Goal: Task Accomplishment & Management: Manage account settings

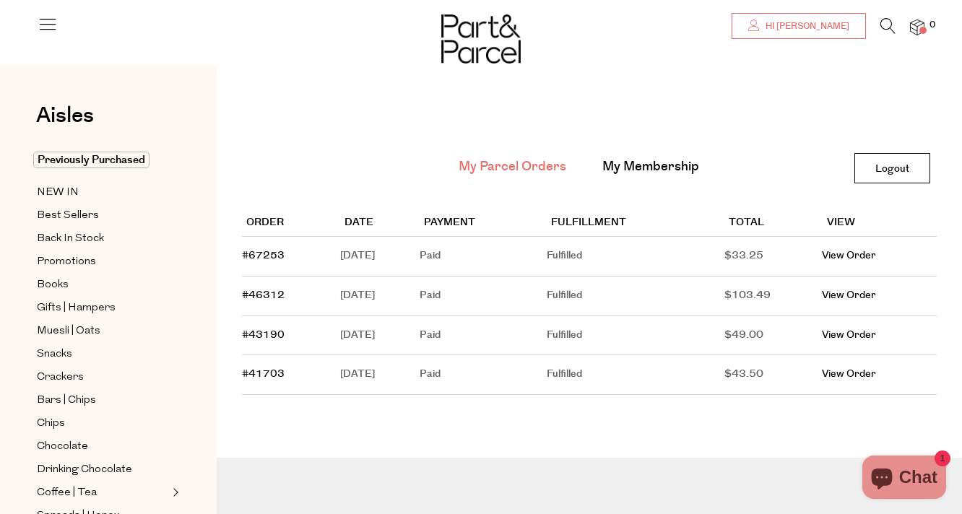
click at [813, 28] on span "Hi [PERSON_NAME]" at bounding box center [805, 26] width 87 height 12
click at [43, 22] on icon at bounding box center [48, 24] width 20 height 20
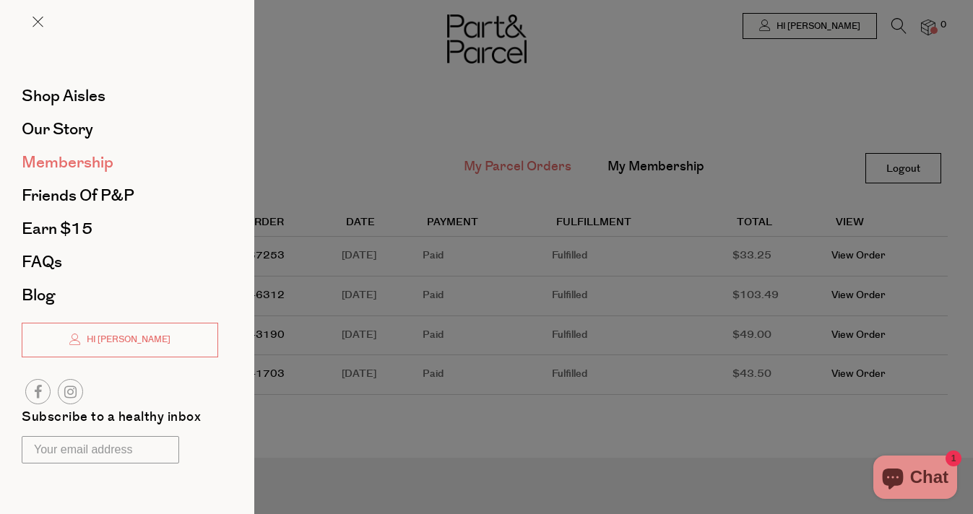
click at [61, 163] on span "Membership" at bounding box center [68, 162] width 92 height 23
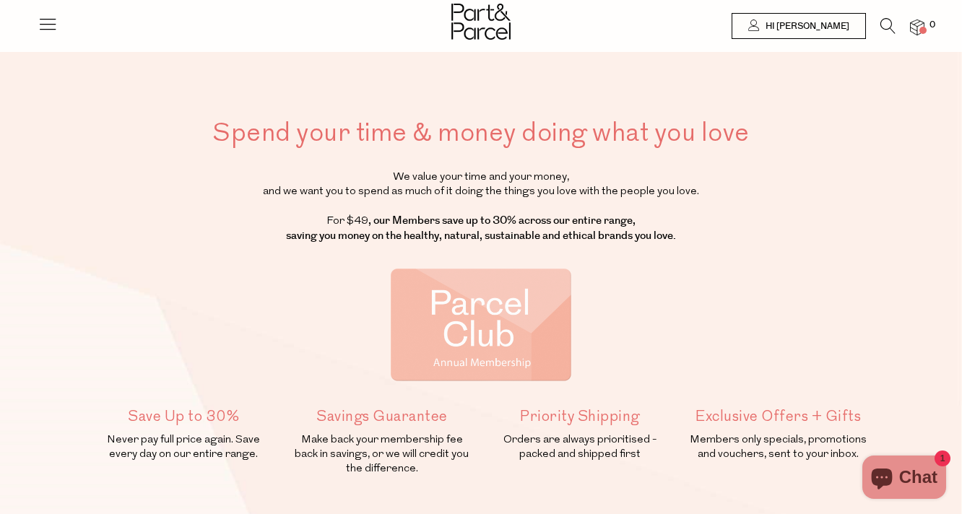
click at [916, 479] on span "Chat" at bounding box center [918, 477] width 38 height 22
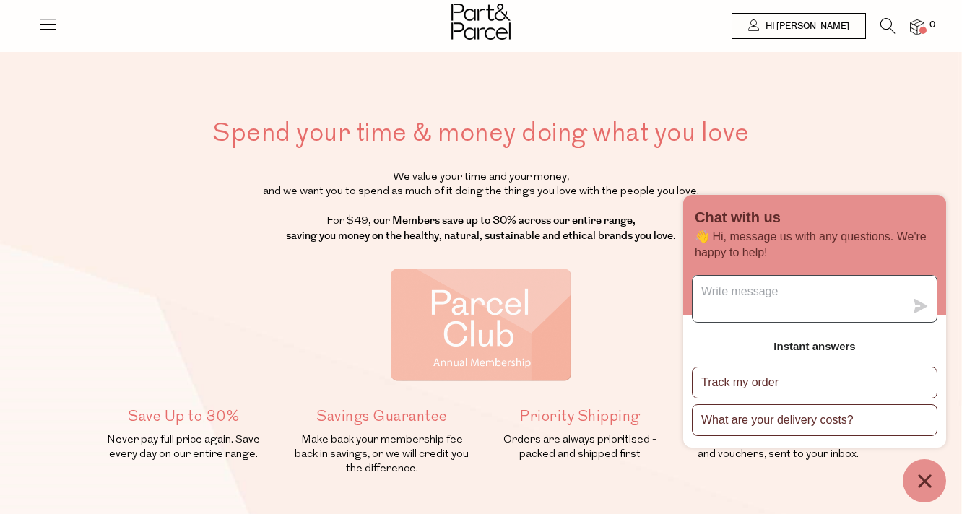
click at [760, 289] on textarea "Message us" at bounding box center [799, 299] width 212 height 46
type textarea "i want to cancel membership"
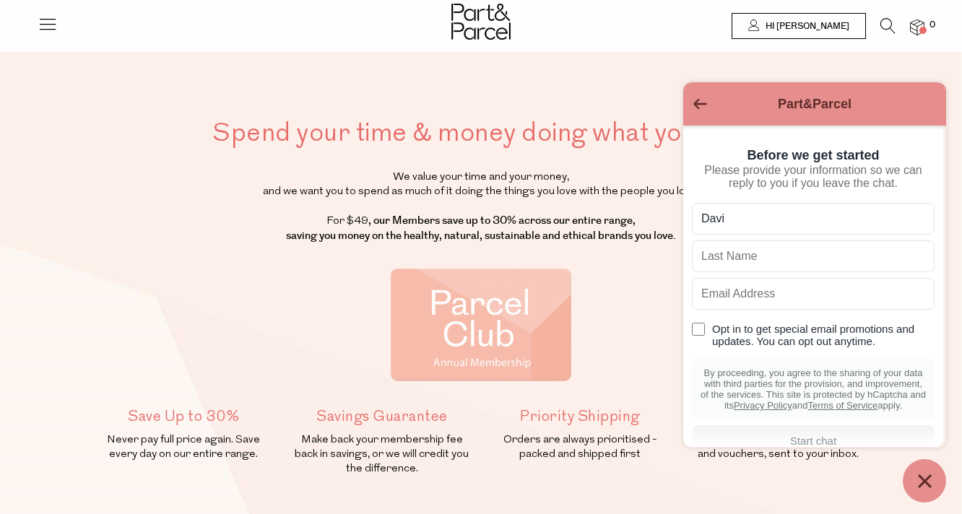
type input "[PERSON_NAME]"
type input "Makin"
type input "[PERSON_NAME][EMAIL_ADDRESS][DOMAIN_NAME]"
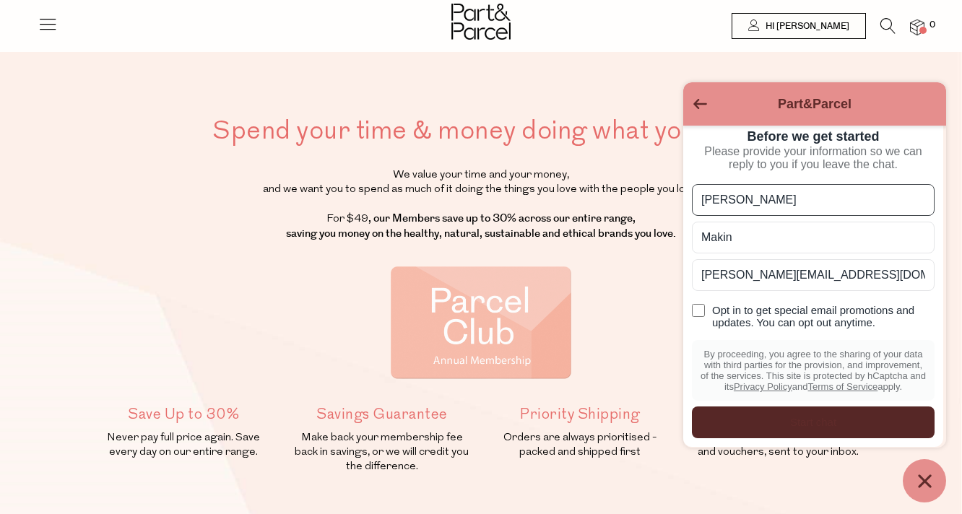
scroll to position [3, 0]
type input "[PERSON_NAME]"
click at [814, 420] on div "Start chat" at bounding box center [812, 422] width 225 height 16
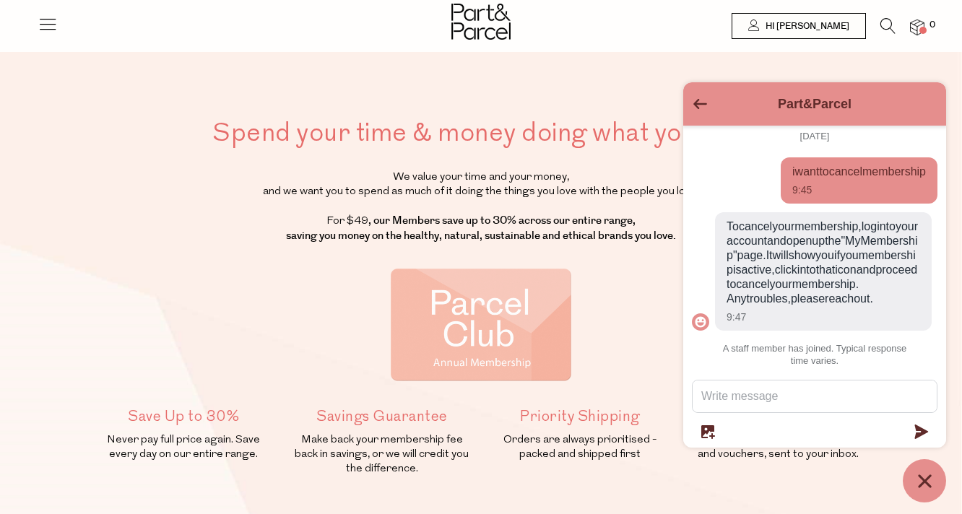
scroll to position [63, 0]
click at [838, 22] on span "Hi [PERSON_NAME]" at bounding box center [805, 26] width 87 height 12
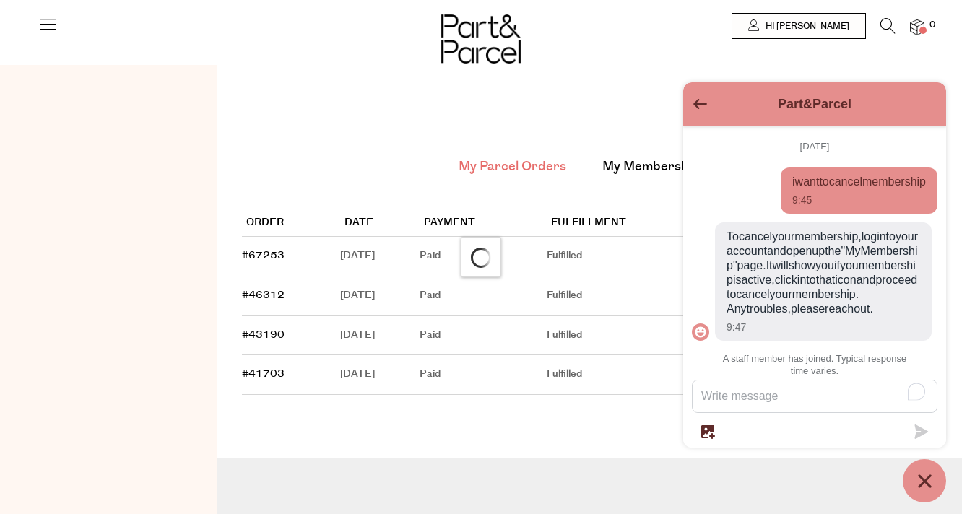
scroll to position [68, 0]
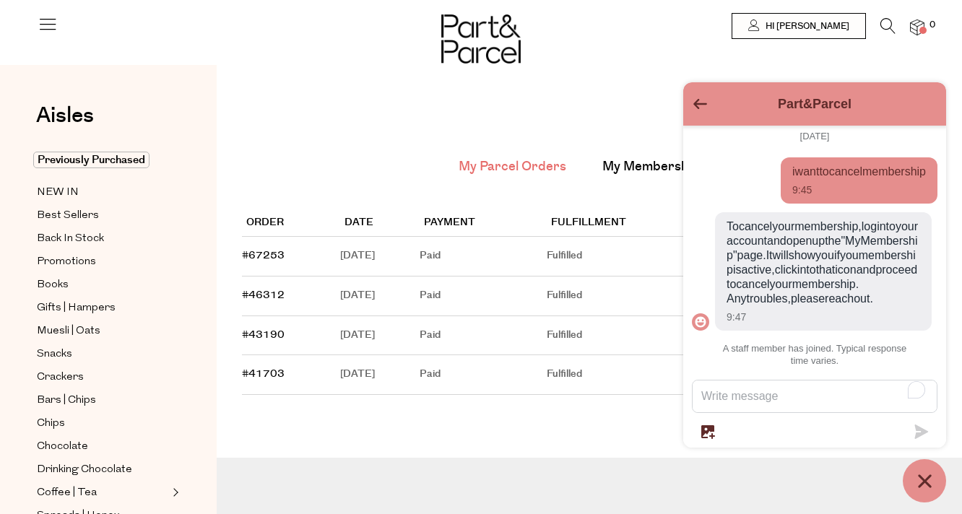
drag, startPoint x: 755, startPoint y: 93, endPoint x: 562, endPoint y: 72, distance: 194.7
click at [562, 72] on body "Ready to stock up David? Close No items in your parcel. Loading Parcel Savings …" at bounding box center [481, 352] width 962 height 705
click at [587, 92] on main "My Parcel Orders My Membership Logout Logout Order Date Payment Fulfillment Tot…" at bounding box center [589, 262] width 745 height 351
click at [618, 164] on link "My Membership" at bounding box center [650, 166] width 97 height 19
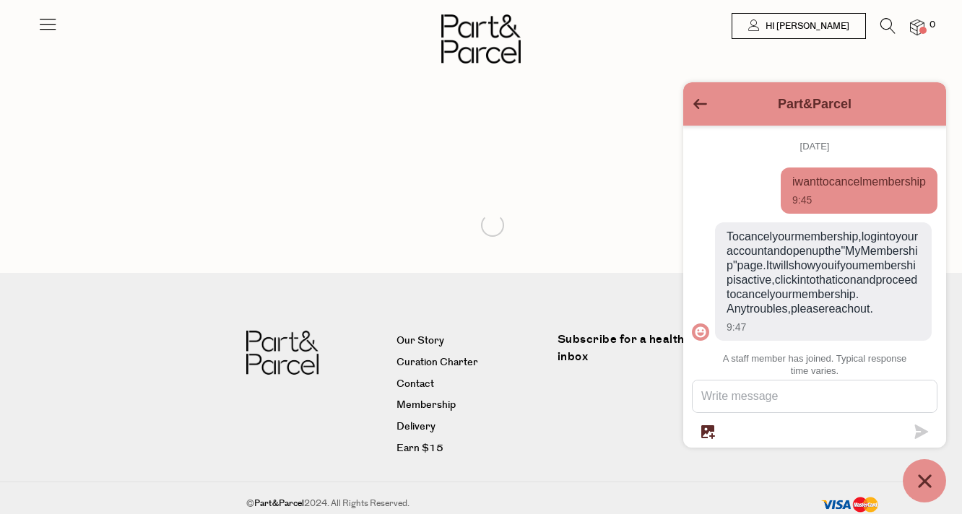
scroll to position [68, 0]
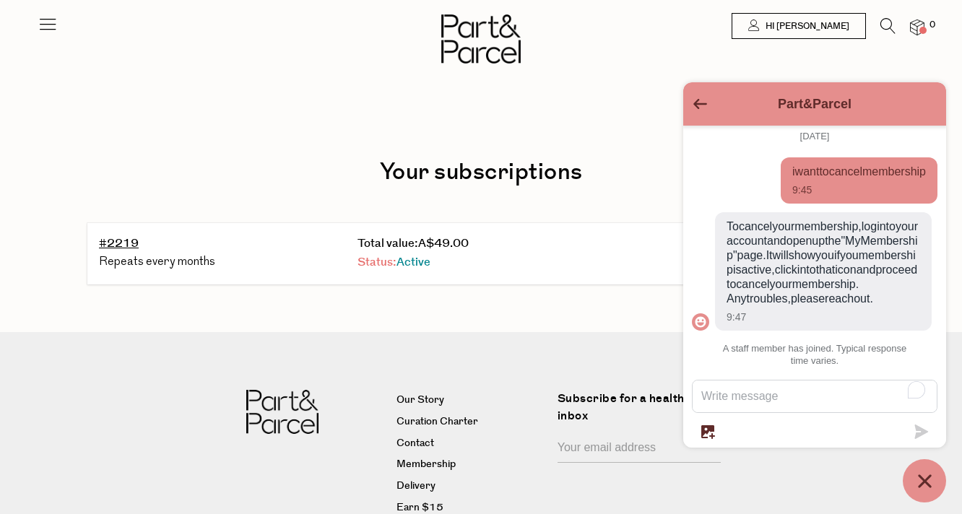
click at [416, 260] on span "Active" at bounding box center [413, 262] width 34 height 17
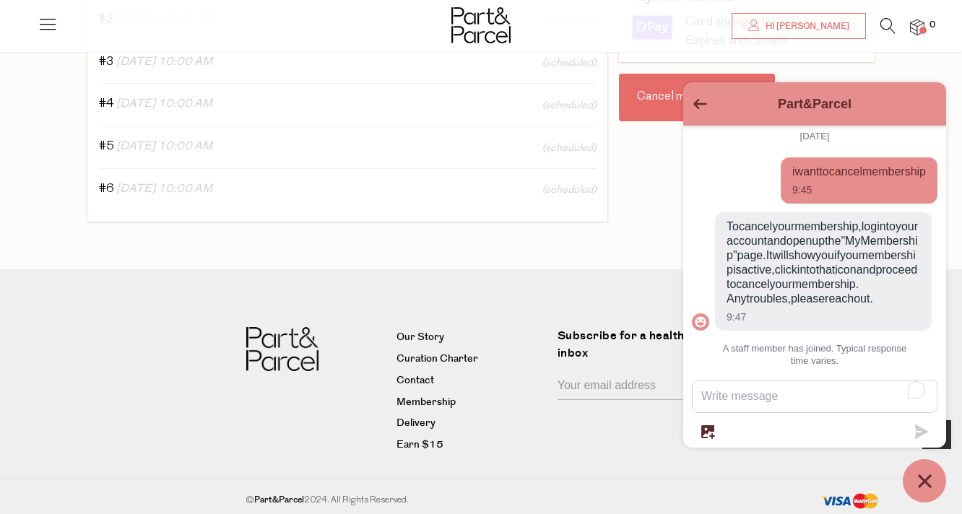
scroll to position [462, 0]
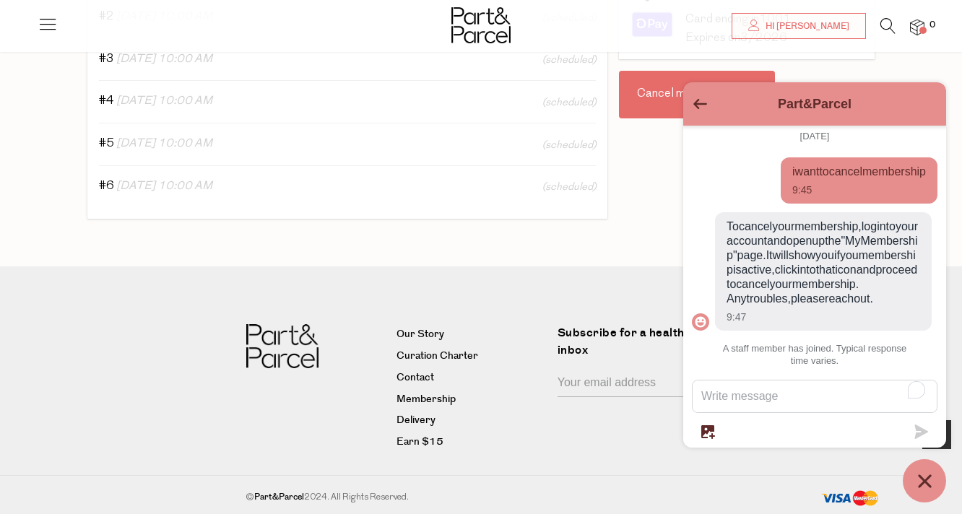
click at [660, 71] on div "Cancel my subscription" at bounding box center [697, 95] width 156 height 48
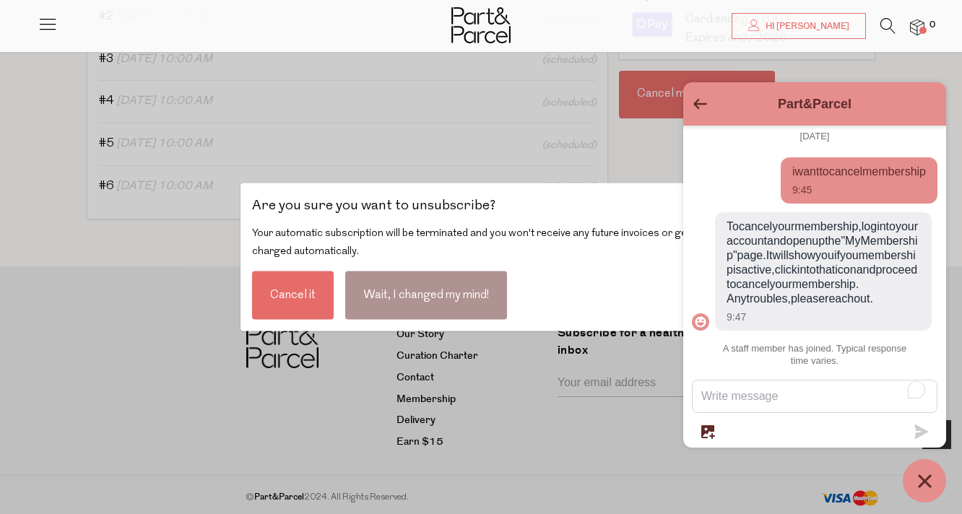
click at [289, 303] on div "Cancel it" at bounding box center [293, 295] width 82 height 48
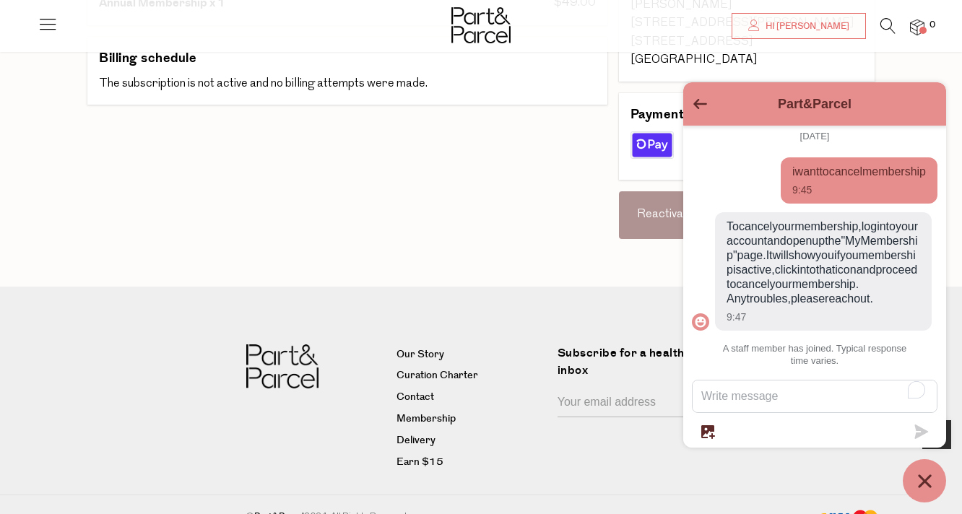
scroll to position [343, 0]
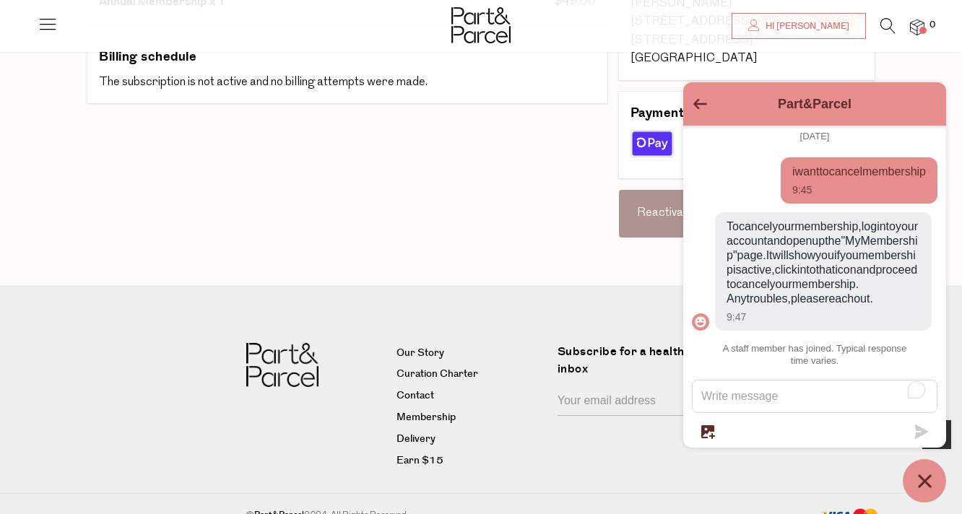
click at [733, 398] on textarea "To enrich screen reader interactions, please activate Accessibility in Grammarl…" at bounding box center [815, 397] width 244 height 32
type textarea "thankyou"
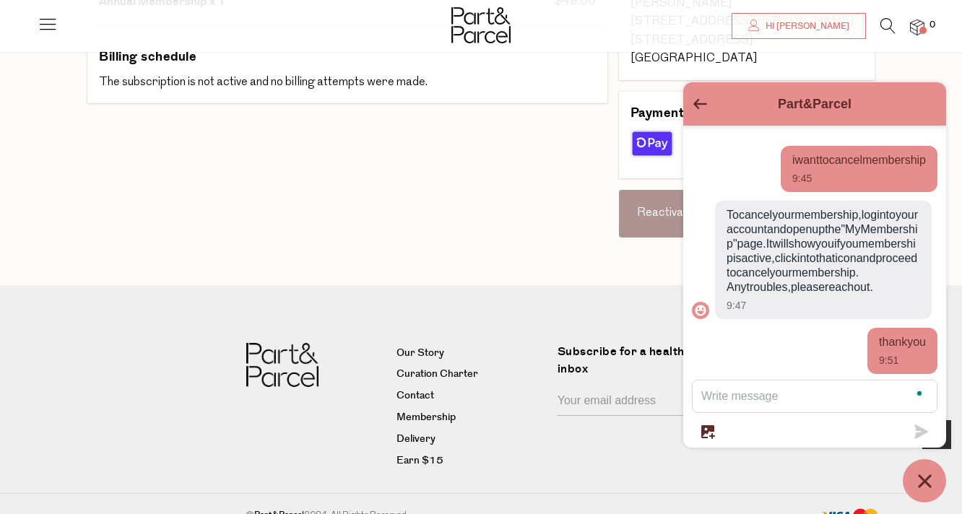
scroll to position [84, 0]
click at [928, 484] on icon "Chat window" at bounding box center [924, 480] width 13 height 13
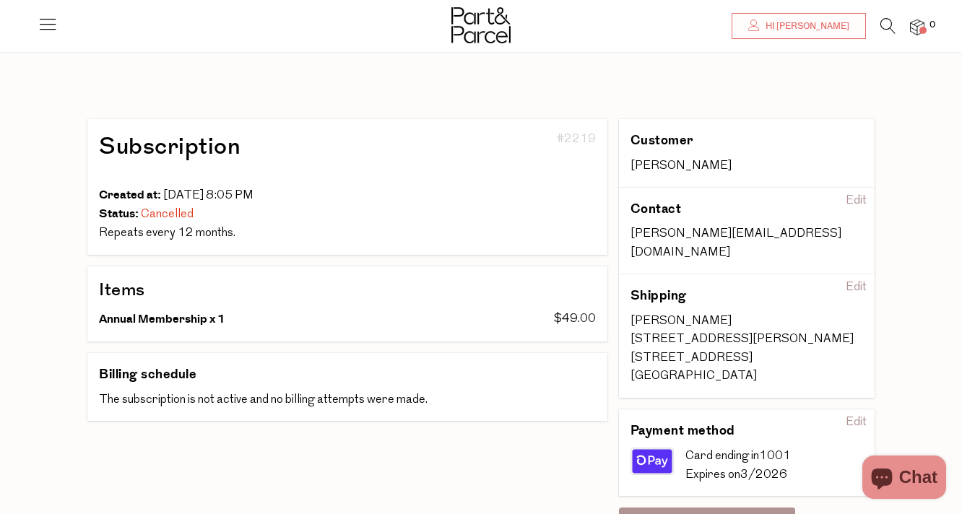
scroll to position [0, 0]
